Goal: Task Accomplishment & Management: Manage account settings

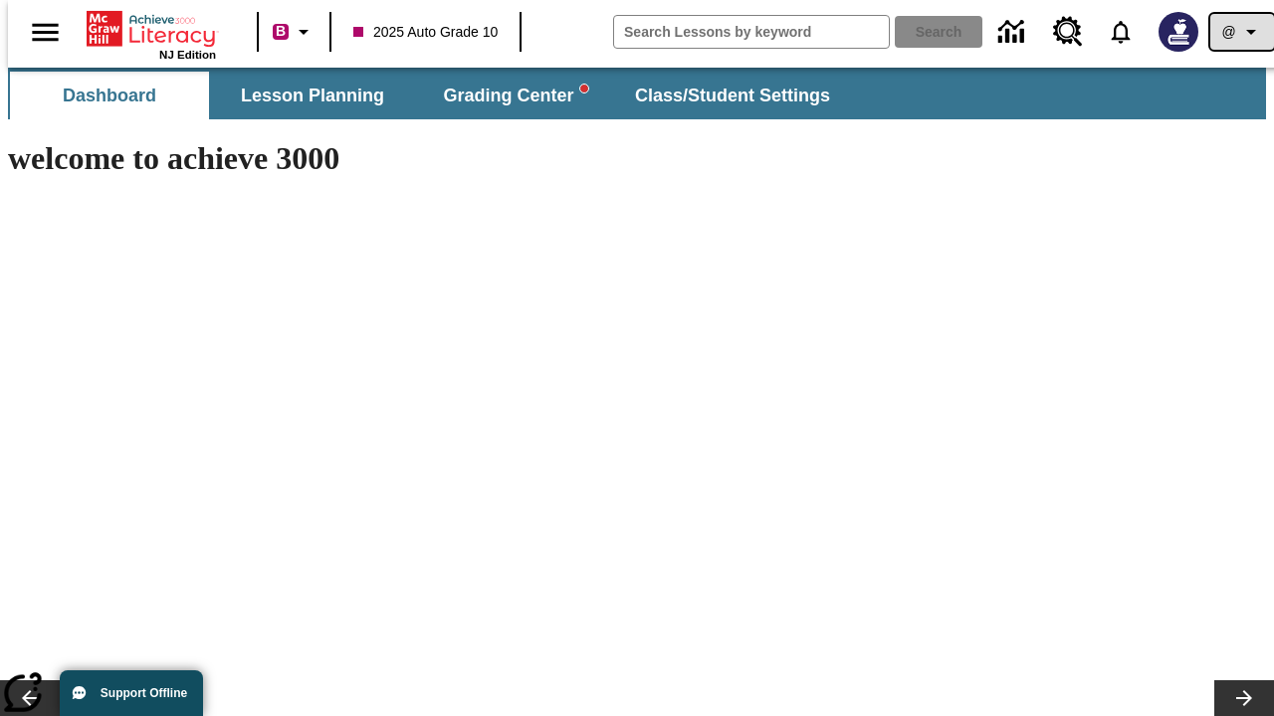
click at [1239, 32] on icon "Profile/Settings" at bounding box center [1251, 32] width 24 height 24
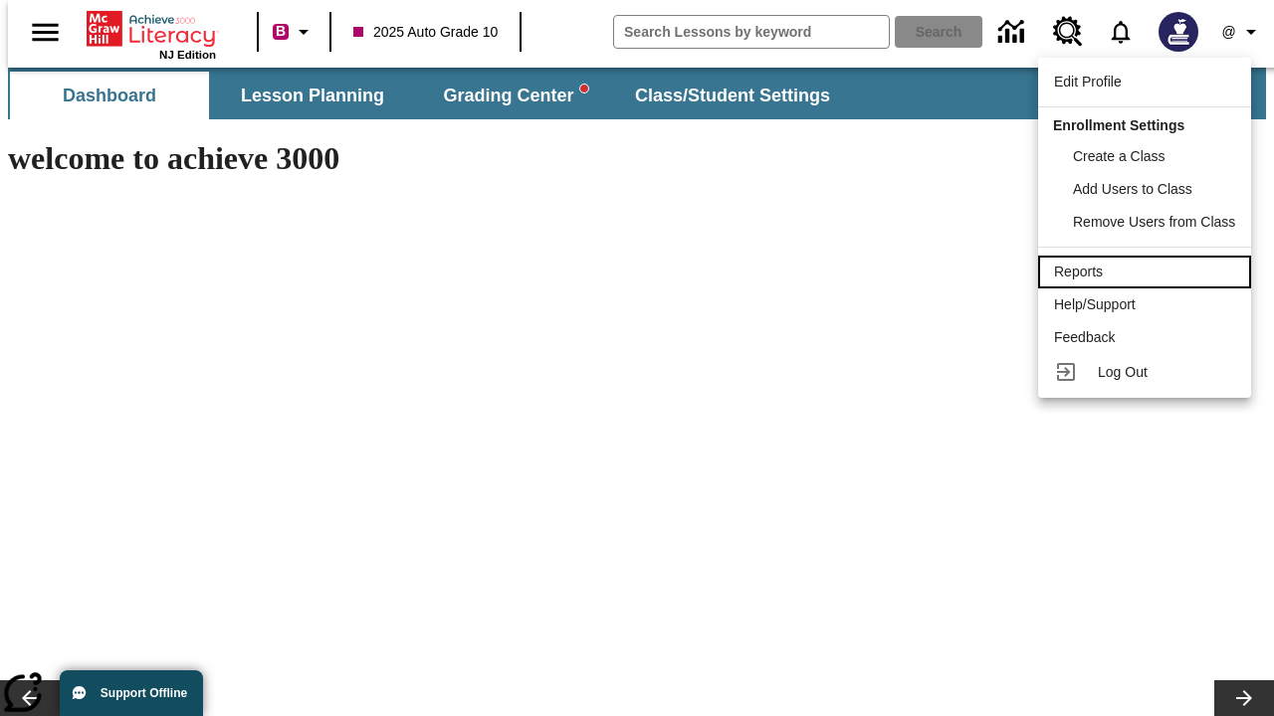
click at [1147, 272] on div "Reports" at bounding box center [1144, 272] width 181 height 21
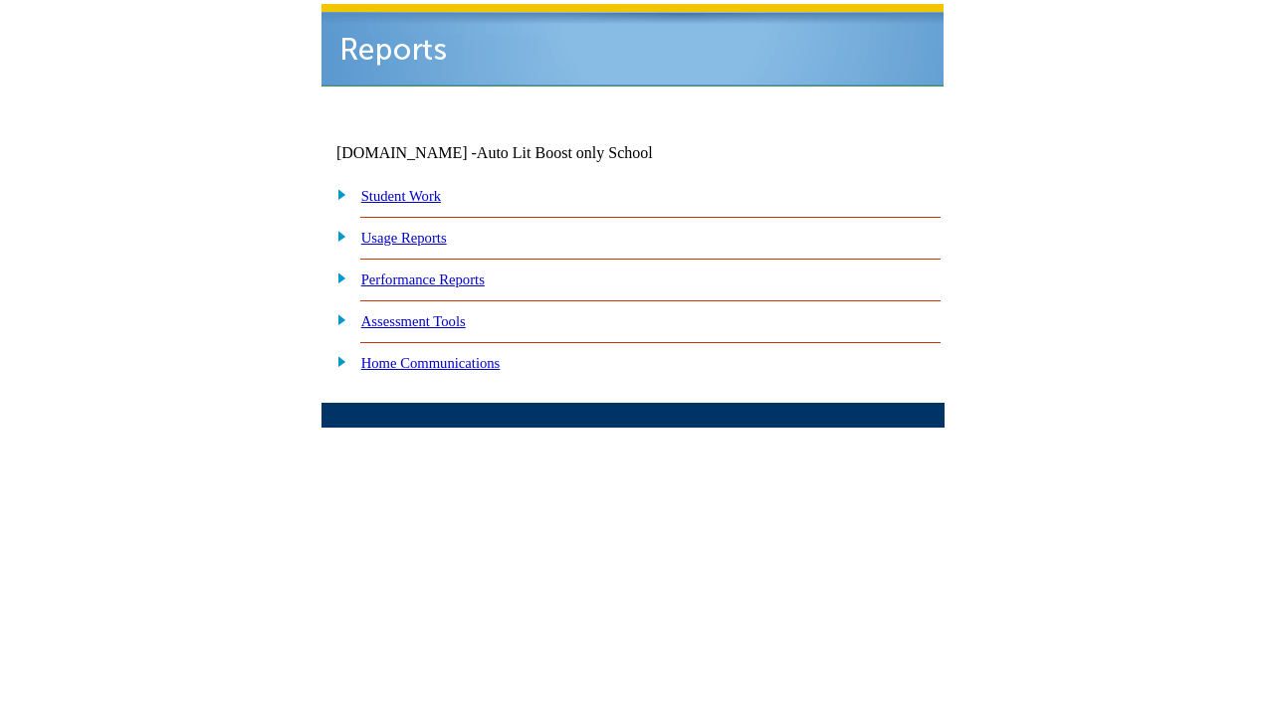
click at [443, 272] on link "Performance Reports" at bounding box center [422, 280] width 123 height 16
click at [0, 0] on link "How are my students performing on reading skills?" at bounding box center [0, 0] width 0 height 0
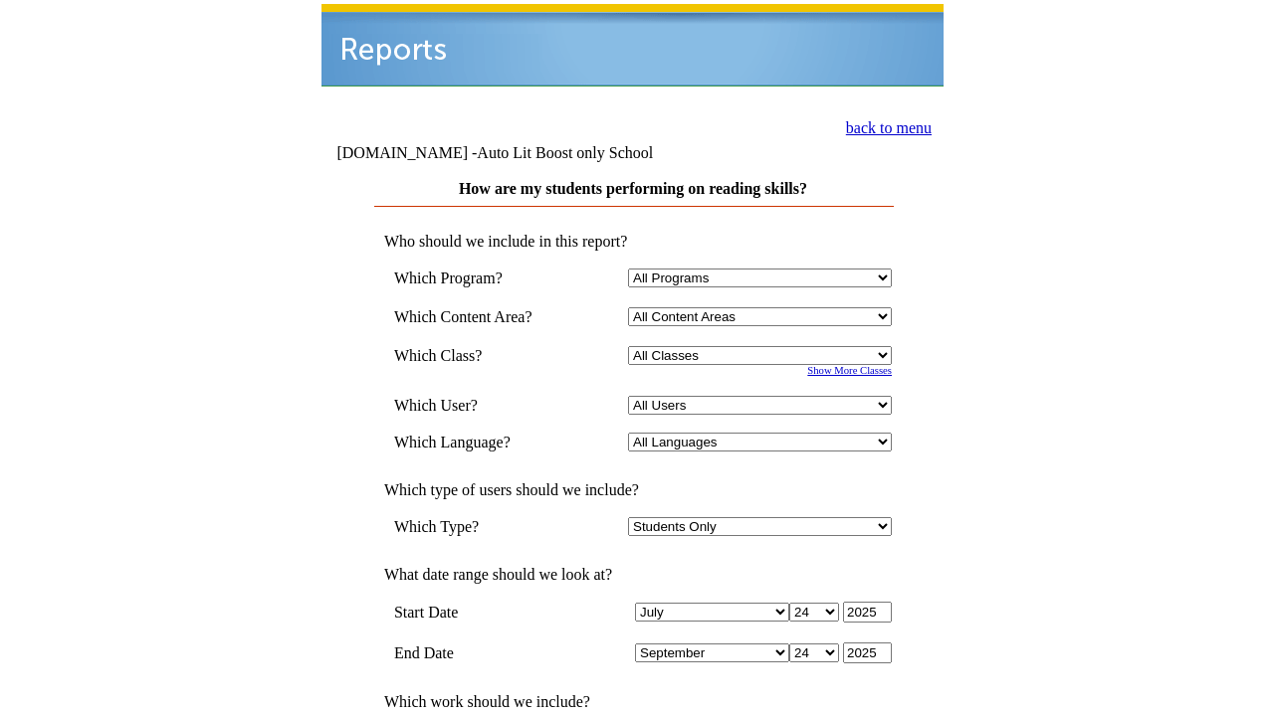
select select "4"
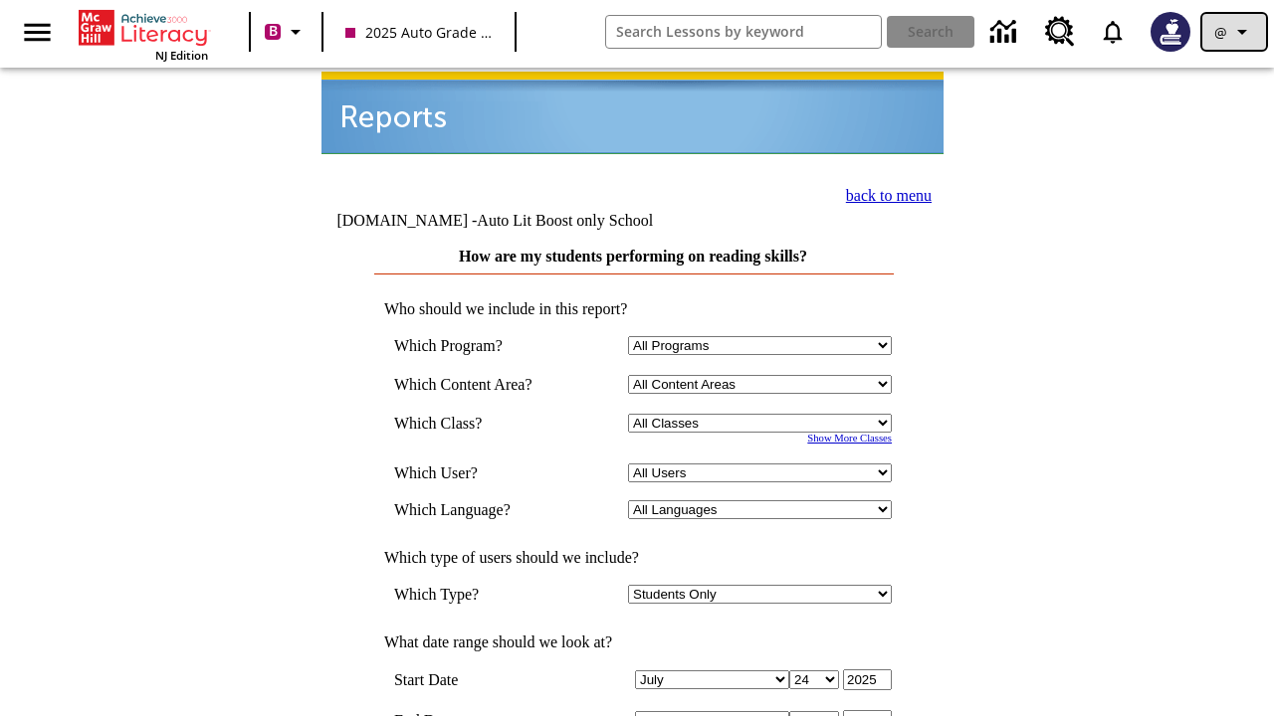
click at [1234, 32] on icon "Profile/Settings" at bounding box center [1242, 32] width 24 height 24
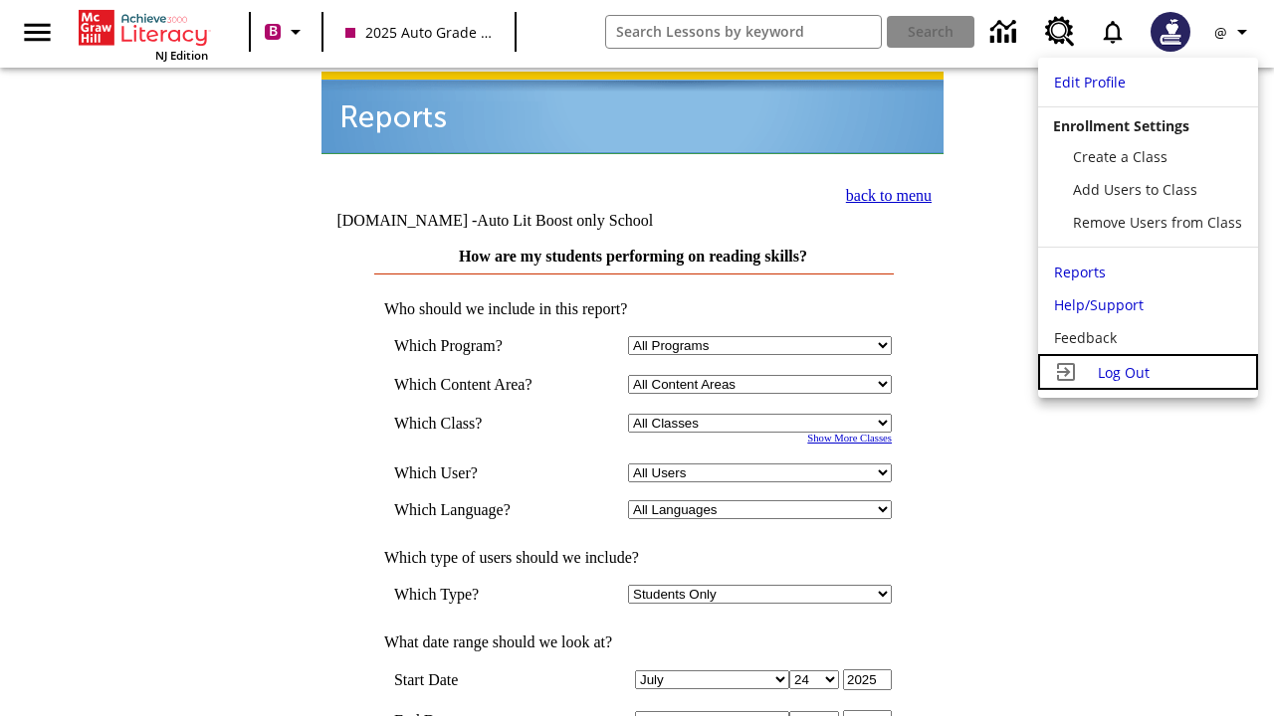
click at [1147, 372] on span "Log Out" at bounding box center [1123, 372] width 52 height 19
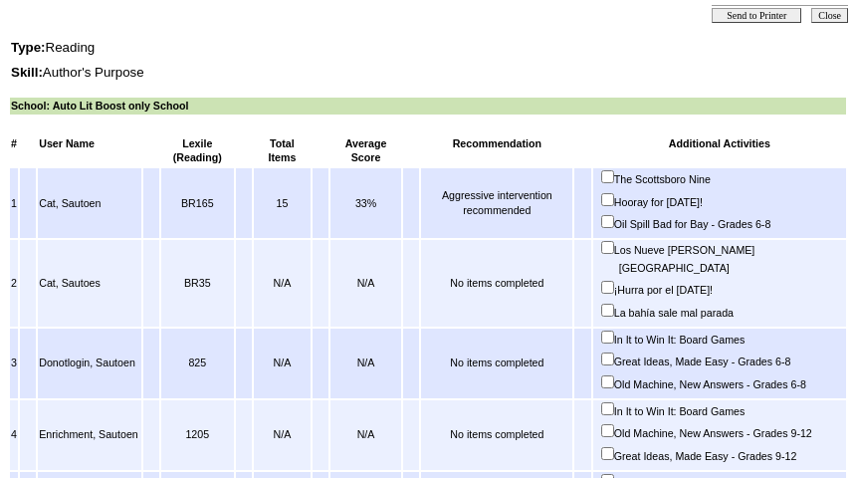
click at [614, 415] on input "In It to Win It: Board Games" at bounding box center [607, 408] width 13 height 13
checkbox input "true"
